Goal: Subscribe to service/newsletter

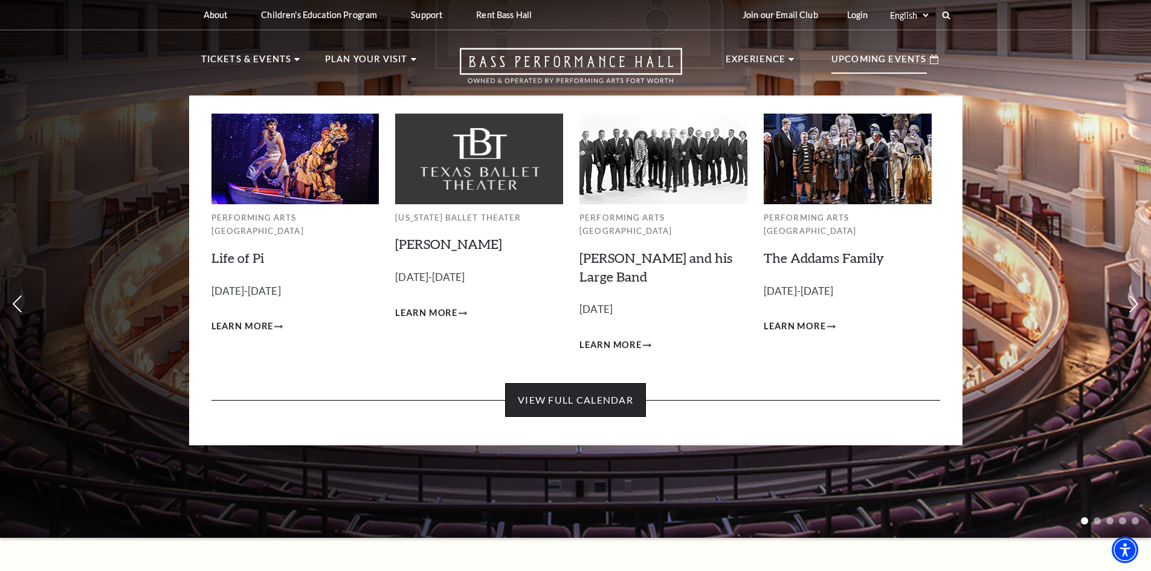
click at [618, 383] on link "View Full Calendar" at bounding box center [575, 400] width 141 height 34
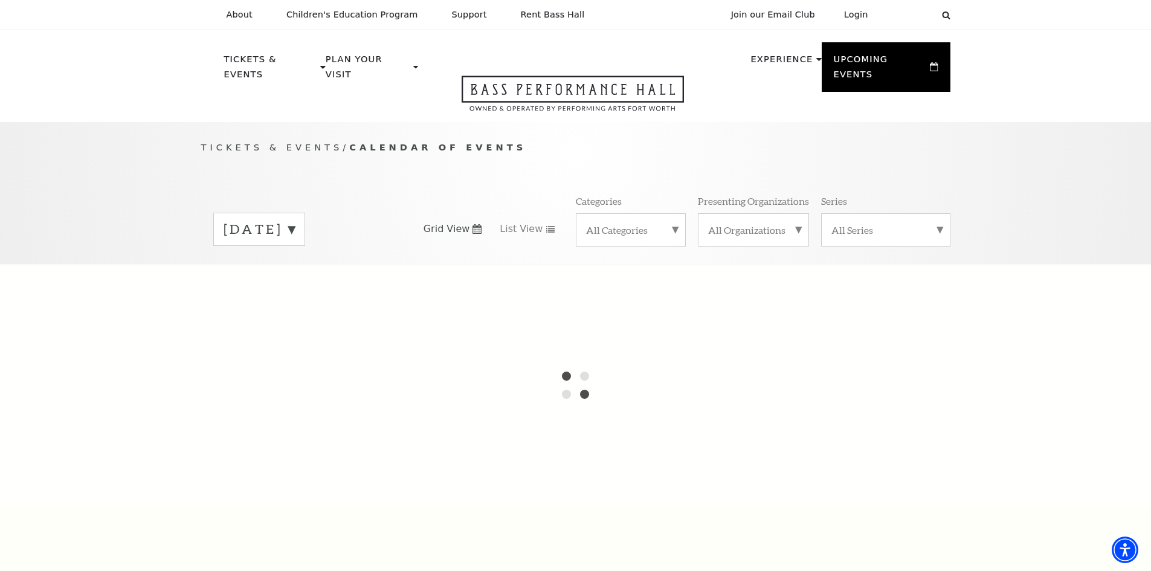
click at [295, 220] on label "September 2025" at bounding box center [258, 229] width 71 height 19
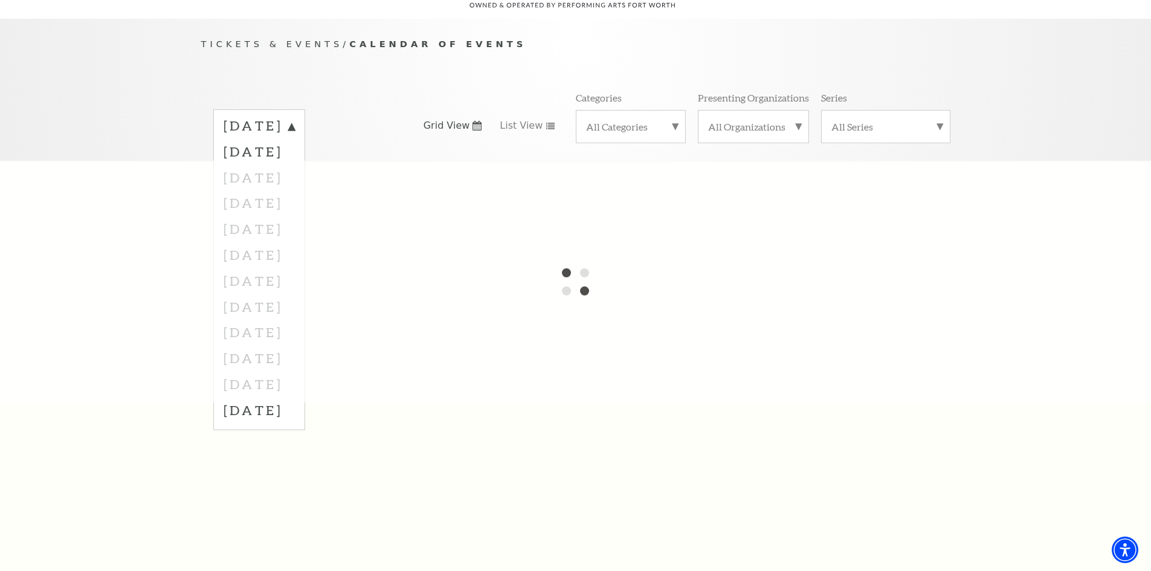
scroll to position [121, 0]
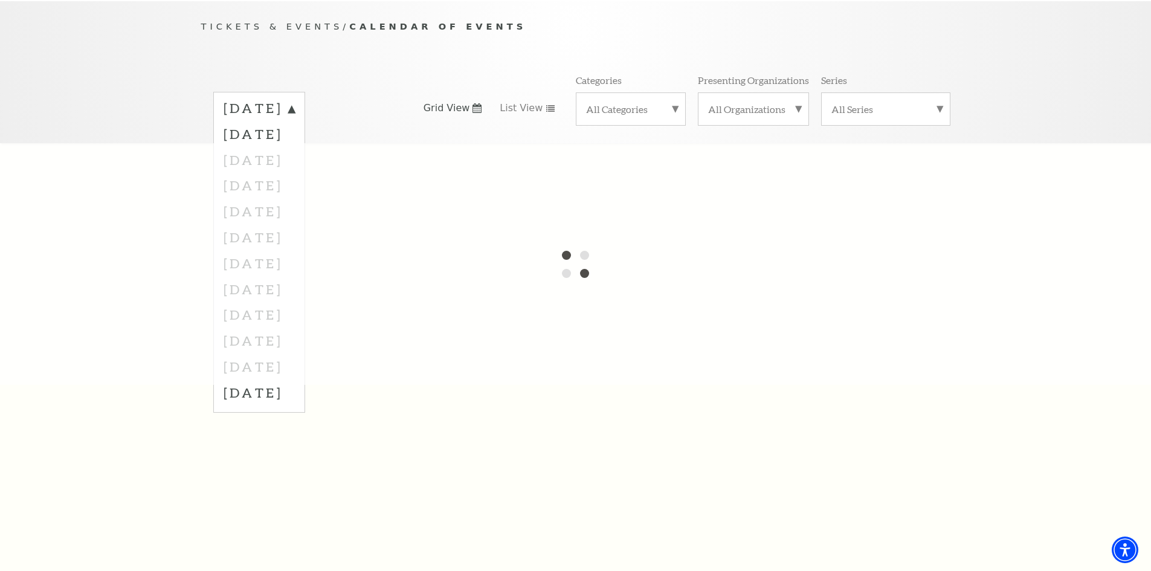
click at [306, 270] on div at bounding box center [575, 264] width 1151 height 242
click at [295, 99] on label "September 2025" at bounding box center [258, 110] width 71 height 22
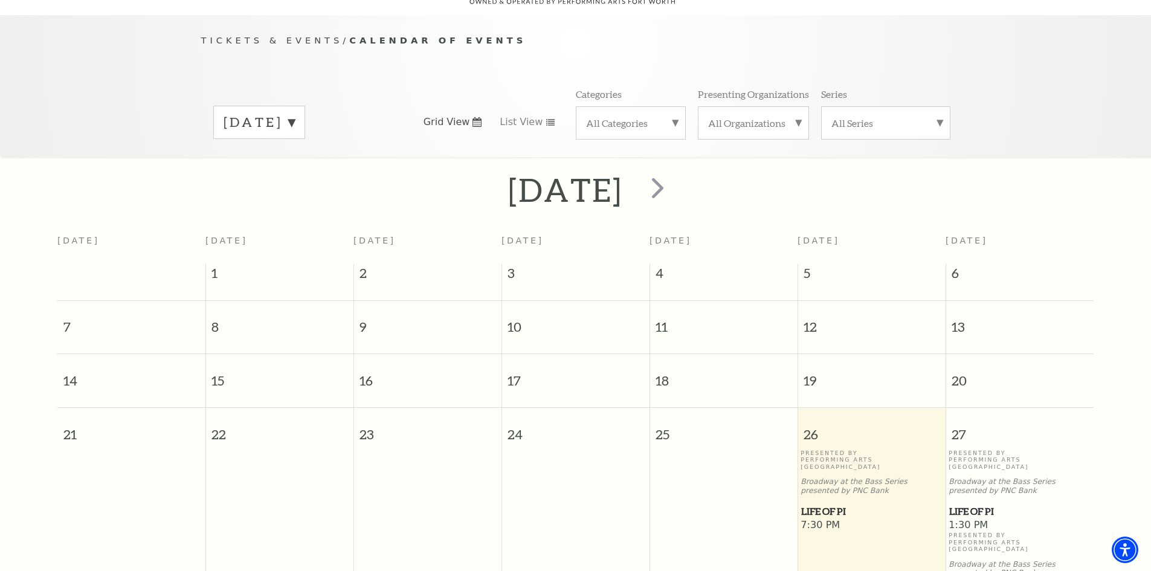
click at [295, 113] on label "September 2025" at bounding box center [258, 122] width 71 height 19
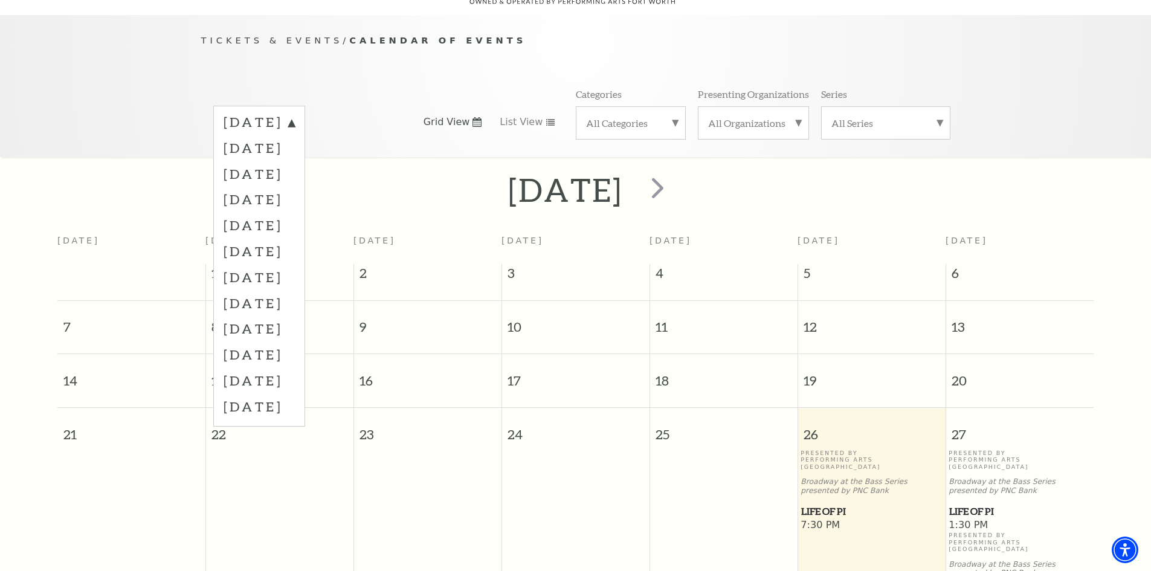
click at [295, 346] on label "June 2026" at bounding box center [258, 354] width 71 height 26
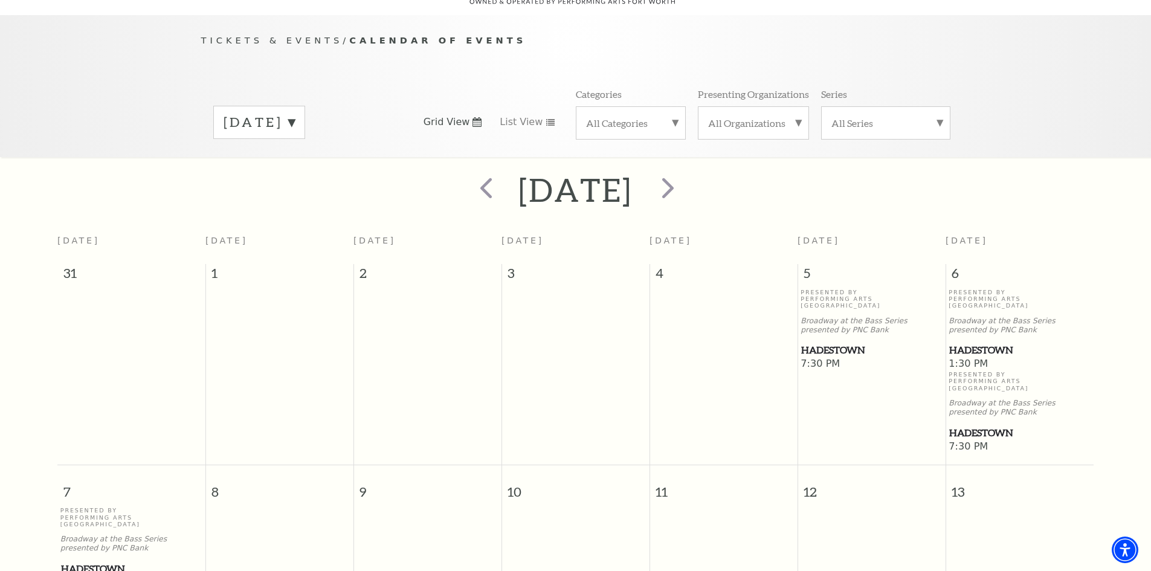
click at [973, 342] on span "Hadestown" at bounding box center [1019, 349] width 141 height 15
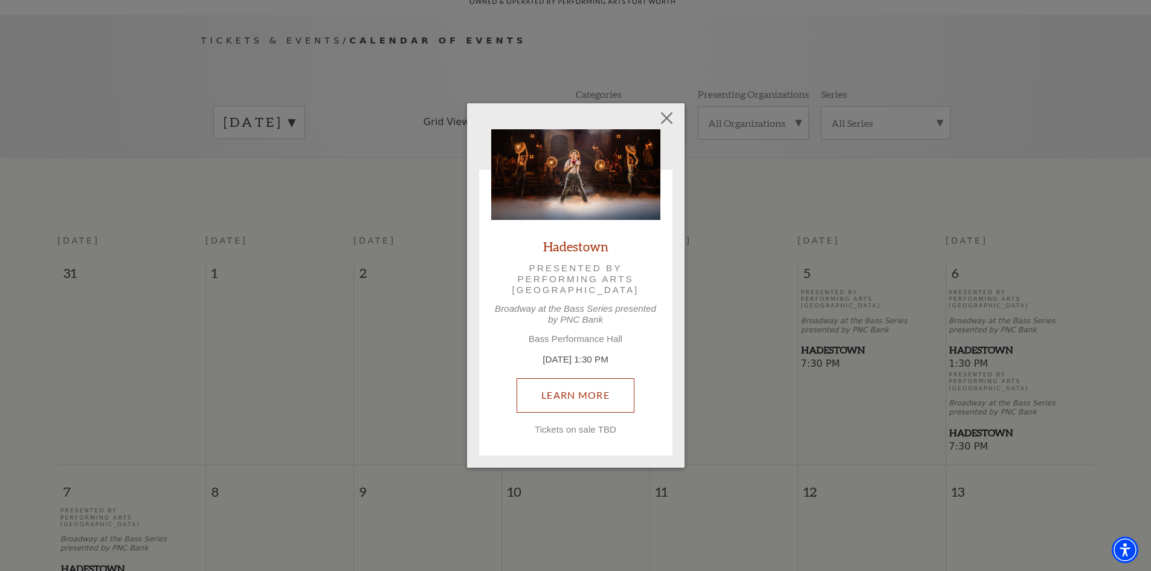
click at [594, 389] on link "Learn More" at bounding box center [575, 395] width 118 height 34
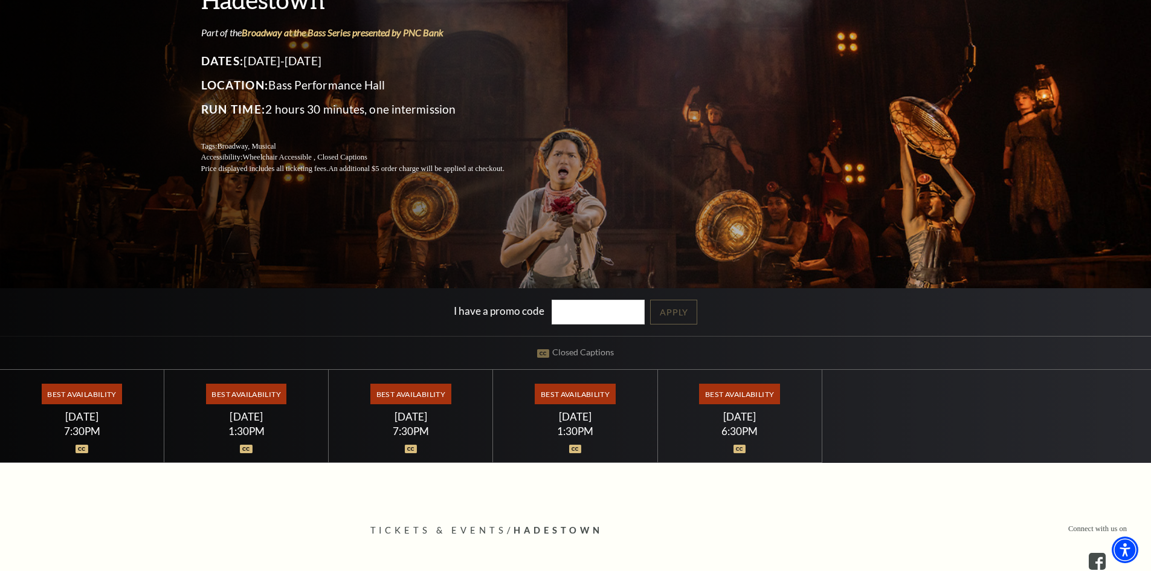
scroll to position [181, 0]
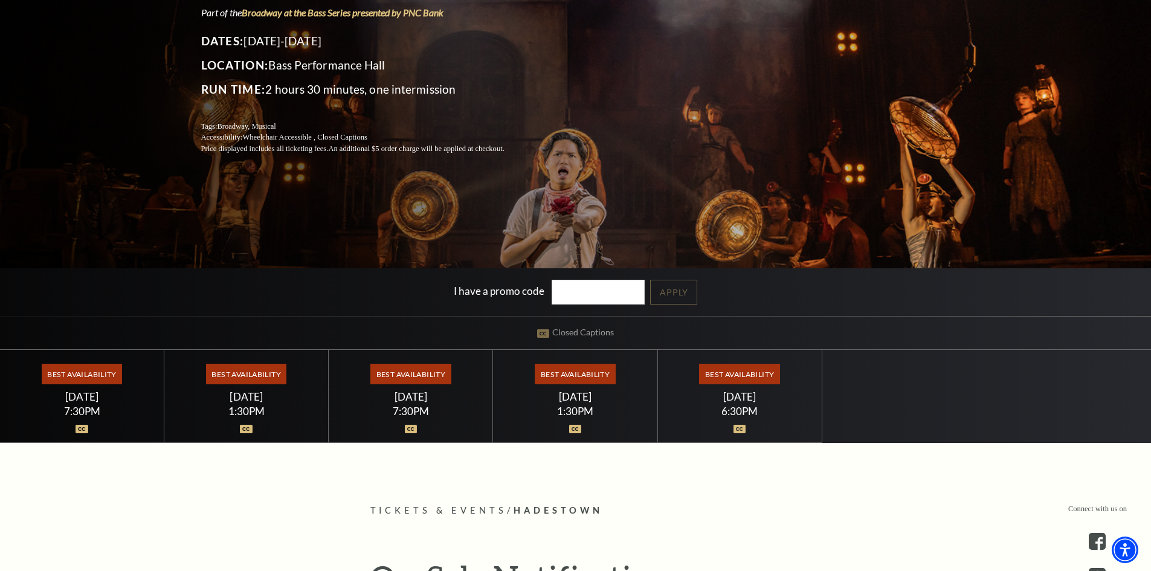
click at [577, 372] on span "Best Availability" at bounding box center [575, 374] width 80 height 21
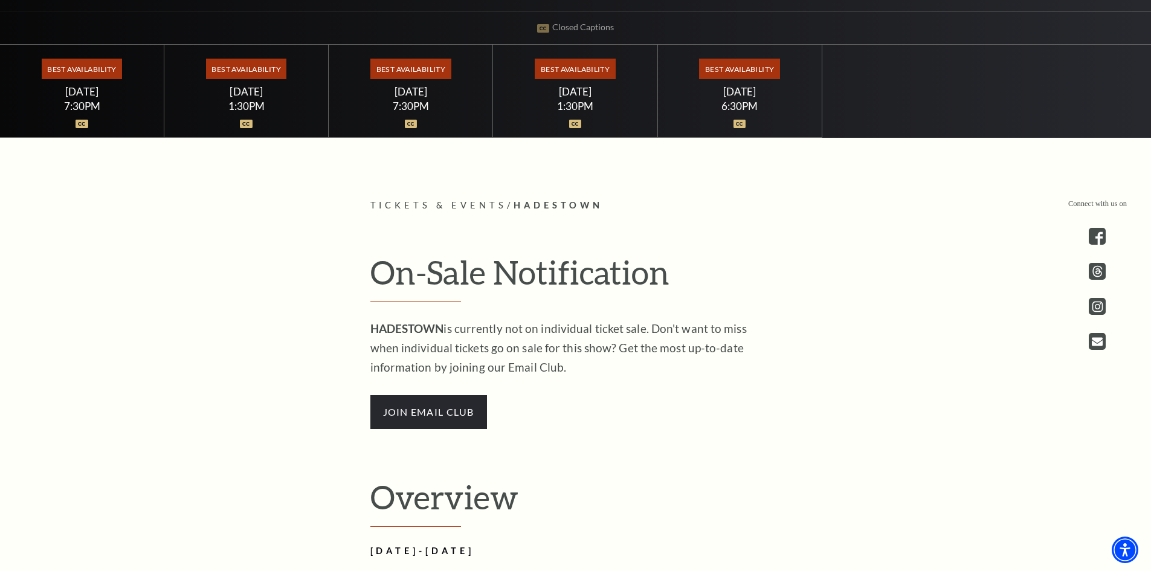
scroll to position [483, 0]
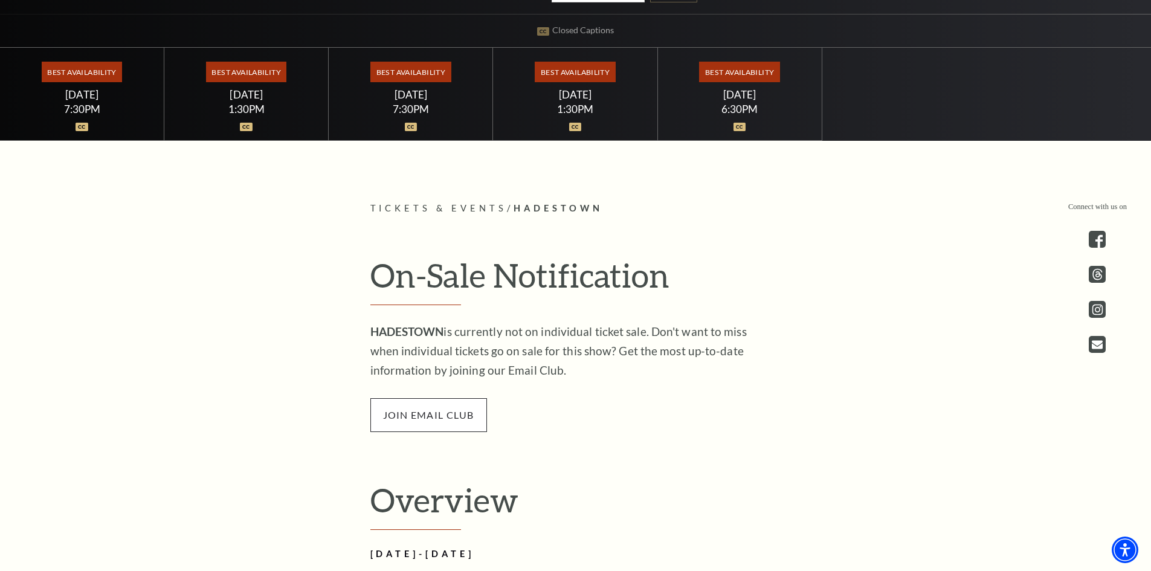
click at [438, 417] on span "join email club" at bounding box center [428, 415] width 117 height 34
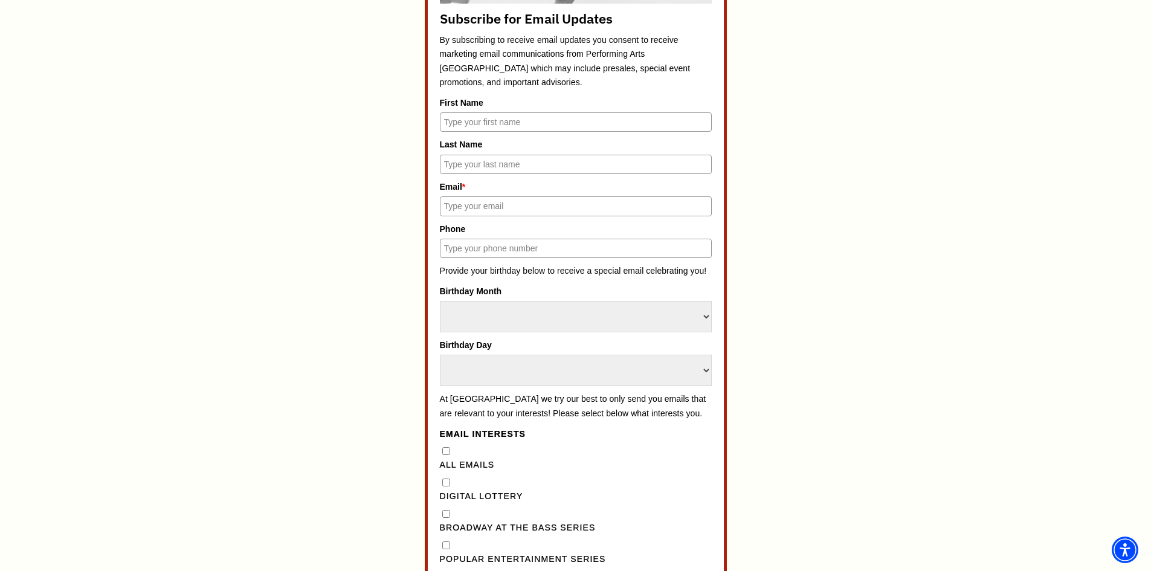
scroll to position [544, 0]
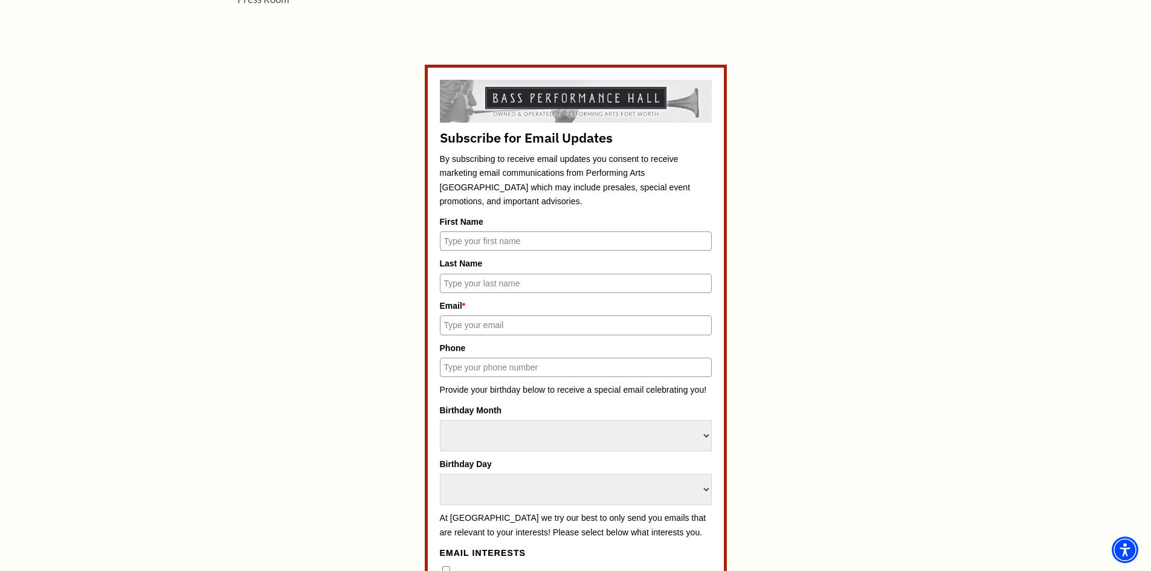
click at [557, 234] on input "First Name" at bounding box center [576, 240] width 272 height 19
type input "[PERSON_NAME]"
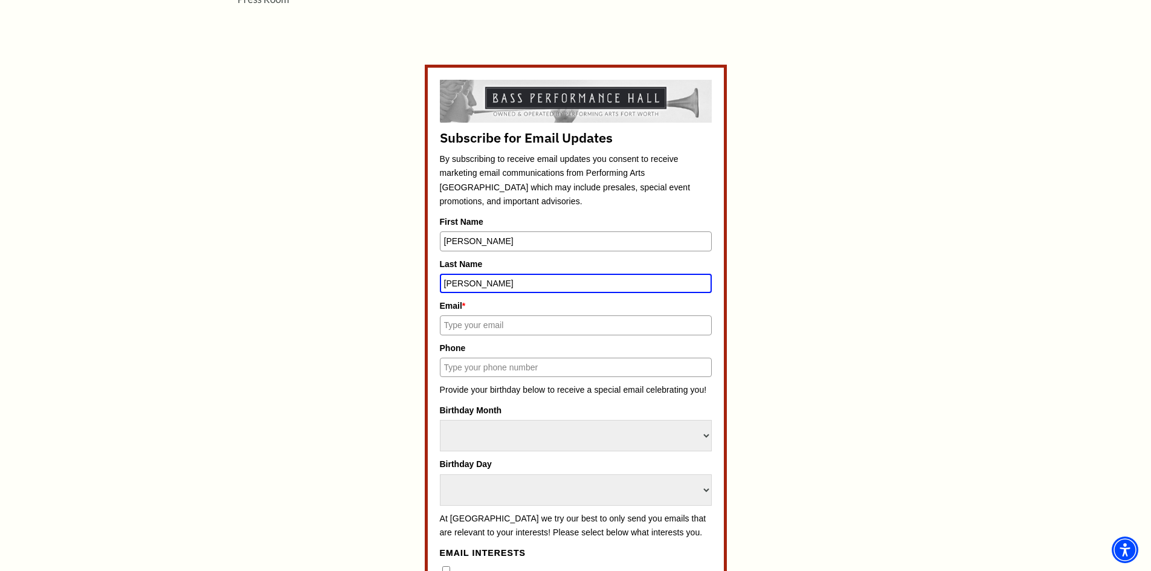
type input "[PERSON_NAME]"
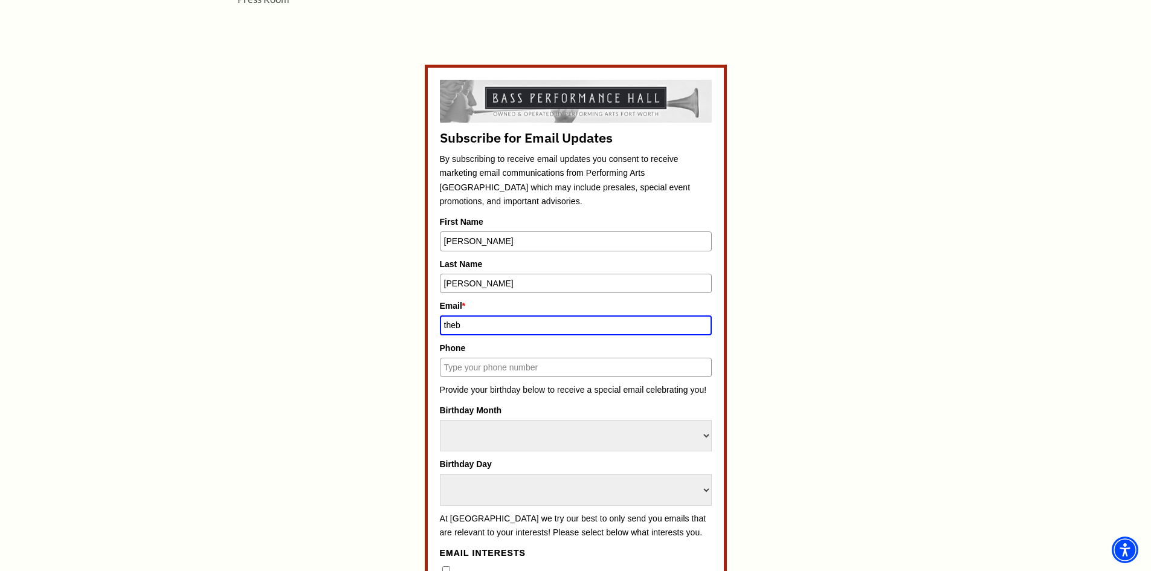
type input "[EMAIL_ADDRESS][DOMAIN_NAME]"
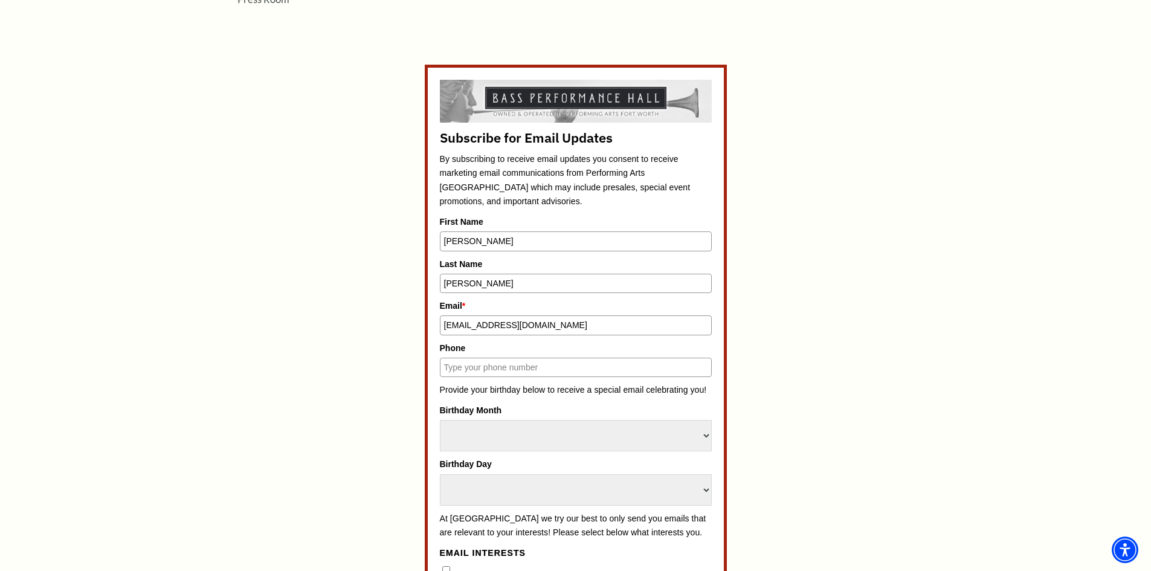
click at [554, 365] on input "Phone" at bounding box center [576, 367] width 272 height 19
click at [543, 355] on div "Phone" at bounding box center [576, 359] width 272 height 36
click at [556, 365] on input "Phone" at bounding box center [576, 367] width 272 height 19
type input "5024196412"
click at [699, 426] on select "Select Month January February March April May June July August September Octobe…" at bounding box center [576, 435] width 272 height 31
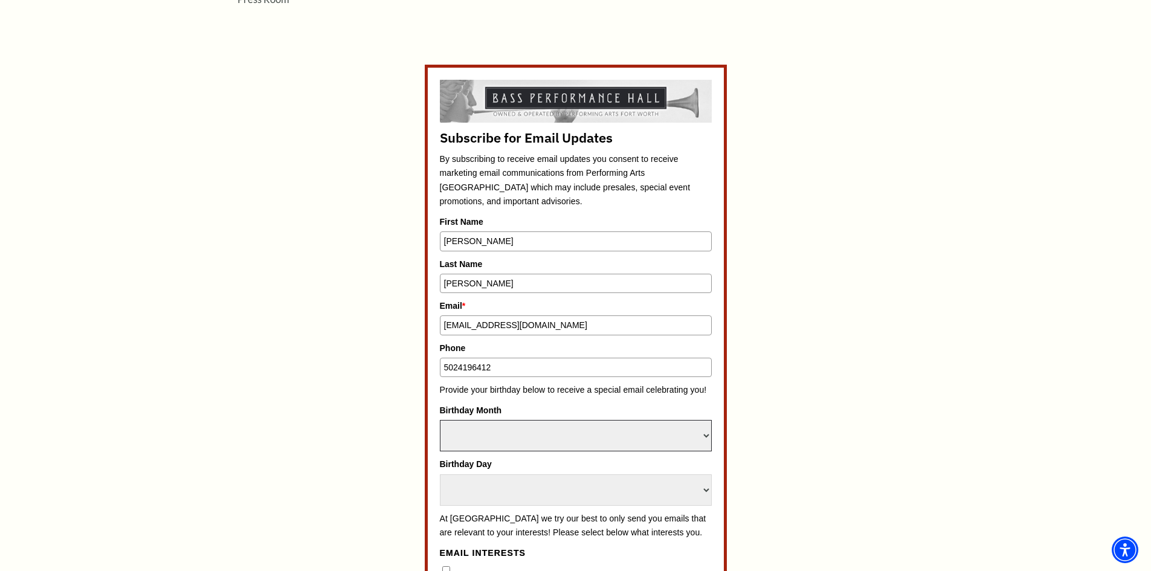
select select "July"
click at [440, 420] on select "Select Month January February March April May June July August September Octobe…" at bounding box center [576, 435] width 272 height 31
click at [596, 496] on select "Select Day 1 2 3 4 5 6 7 8 9 10 11 12 13 14 15 16 17 18 19 20 21 22 23 24" at bounding box center [576, 489] width 272 height 31
select select "12"
click at [440, 474] on select "Select Day 1 2 3 4 5 6 7 8 9 10 11 12 13 14 15 16 17 18 19 20 21 22 23 24" at bounding box center [576, 489] width 272 height 31
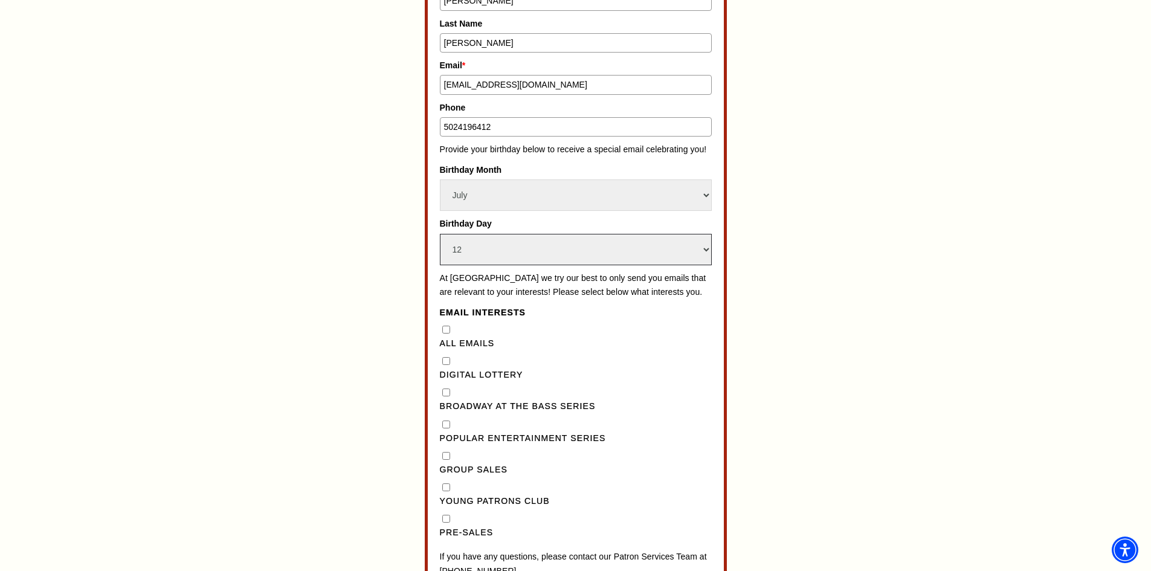
scroll to position [780, 0]
click at [449, 395] on Series"] "Broadway at the Bass Series" at bounding box center [446, 391] width 8 height 8
checkbox Series"] "true"
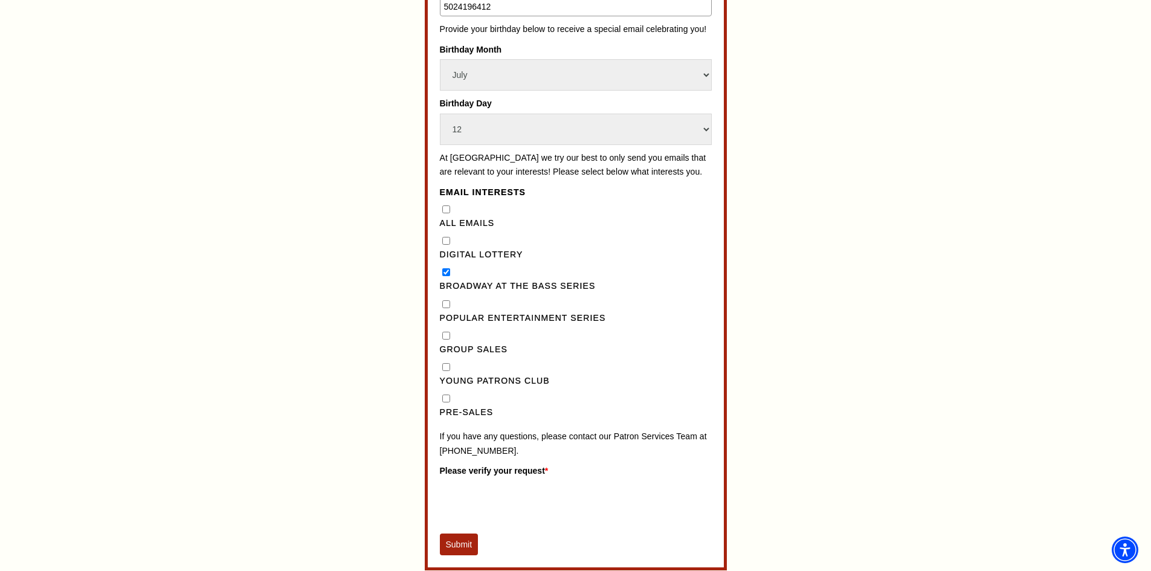
scroll to position [901, 0]
click at [448, 400] on input "Pre-Sales" at bounding box center [446, 397] width 8 height 8
checkbox input "true"
click at [448, 306] on Series"] "Popular Entertainment Series" at bounding box center [446, 302] width 8 height 8
checkbox Series"] "true"
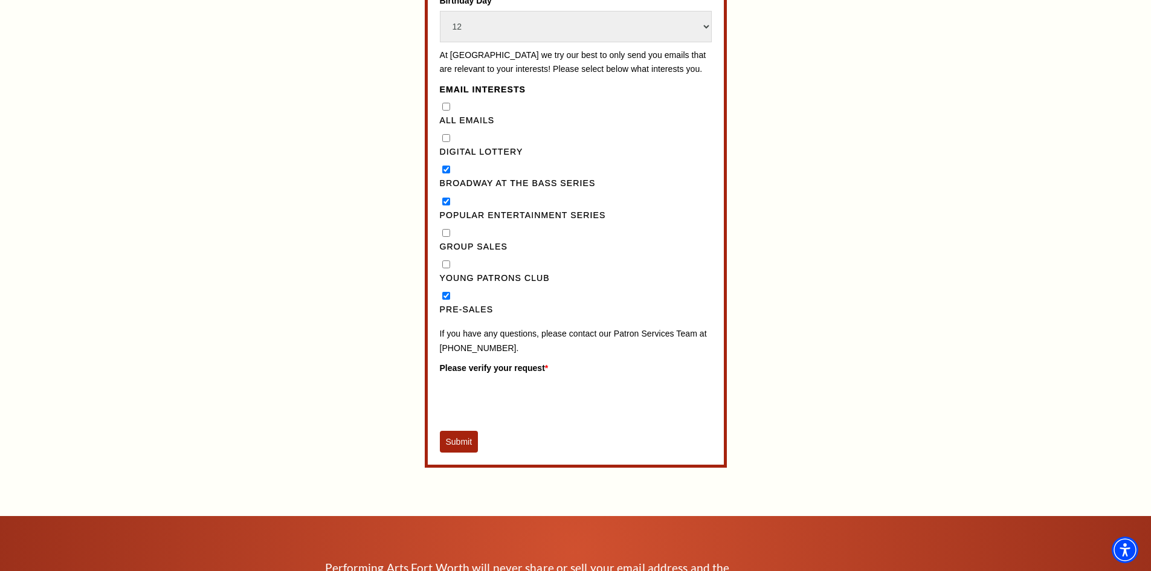
scroll to position [1021, 0]
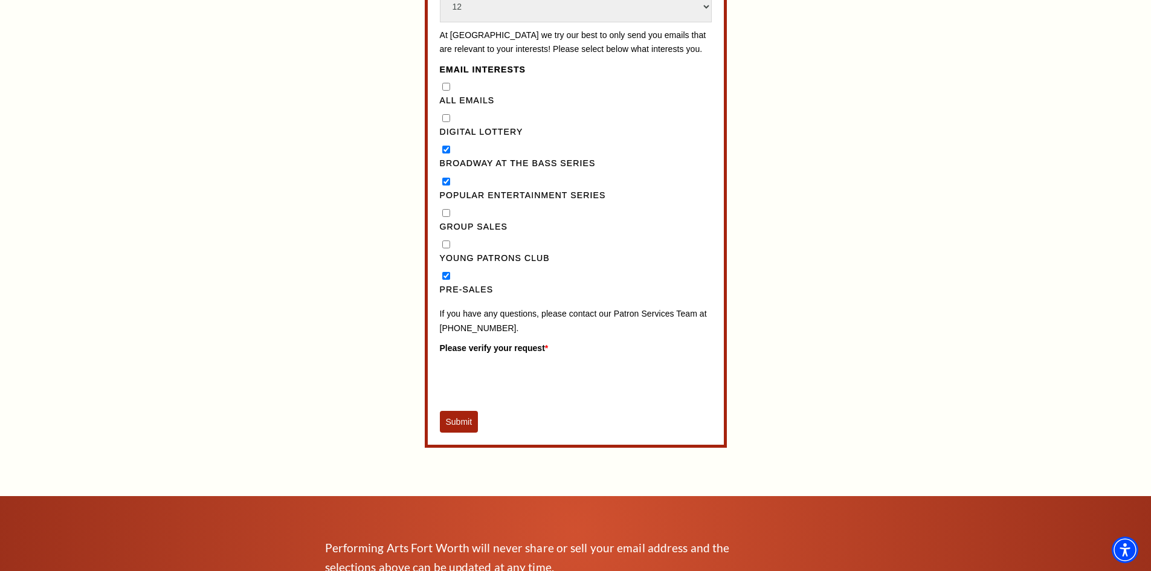
click at [459, 493] on div "Subscribe for Email Updates By subscribing to receive email updates you consent…" at bounding box center [575, 100] width 1151 height 1038
click at [461, 432] on button "Submit" at bounding box center [459, 422] width 39 height 22
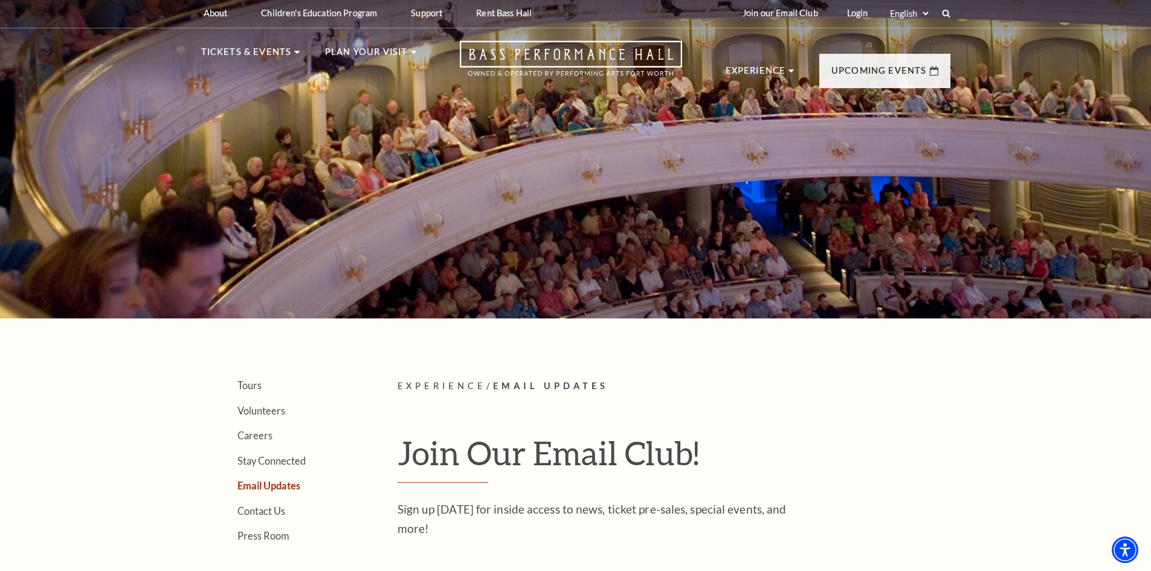
scroll to position [0, 0]
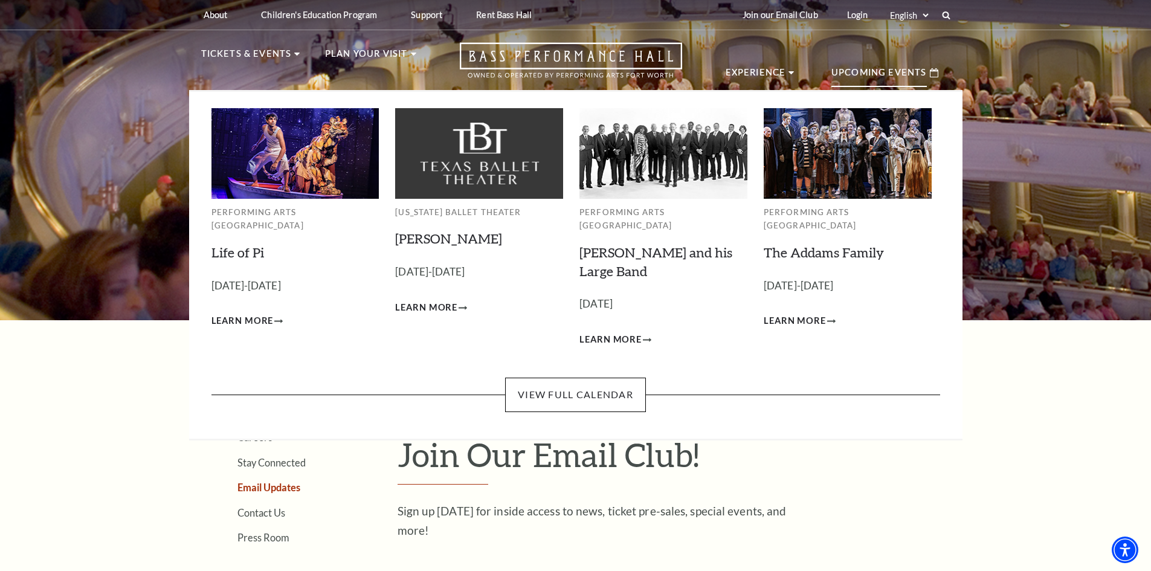
click at [879, 77] on p "Upcoming Events" at bounding box center [878, 76] width 95 height 22
click at [258, 244] on link "Life of Pi" at bounding box center [237, 252] width 53 height 16
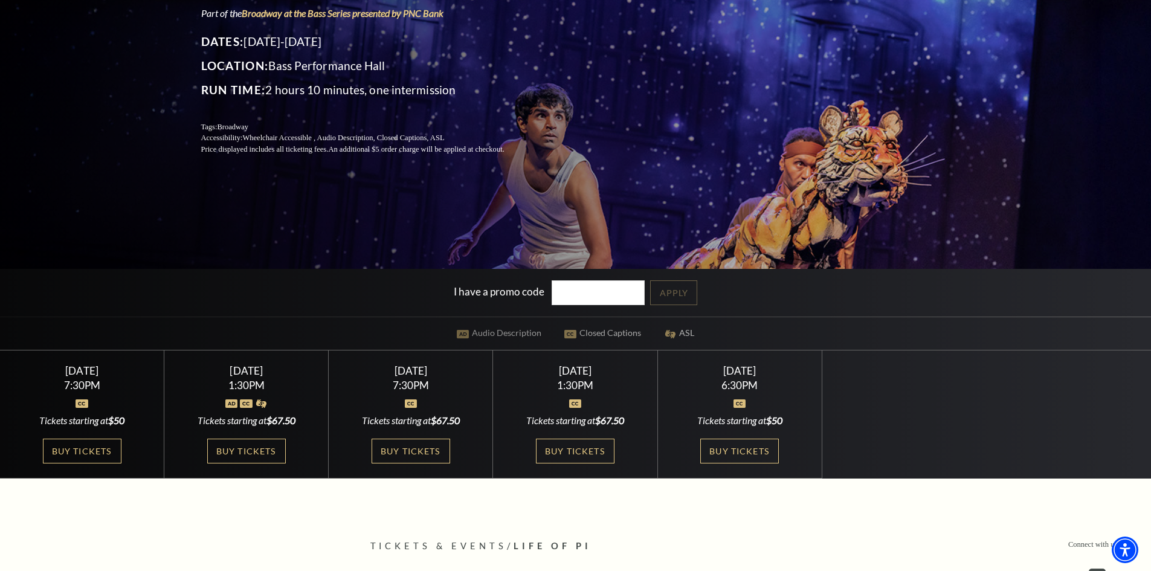
scroll to position [181, 0]
